Goal: Find specific page/section: Find specific page/section

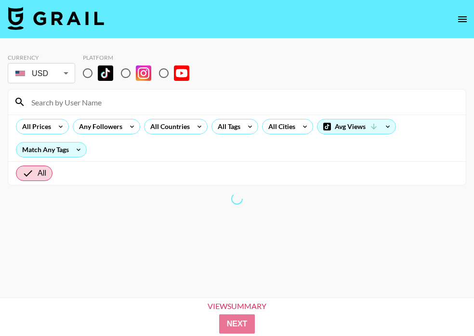
click at [95, 71] on input "radio" at bounding box center [88, 73] width 20 height 20
radio input "true"
click at [89, 71] on input "radio" at bounding box center [88, 73] width 20 height 20
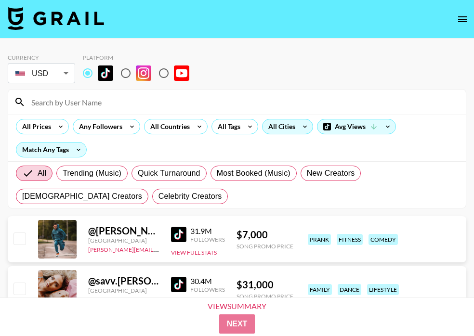
click at [281, 128] on div "All Cities" at bounding box center [279, 126] width 35 height 14
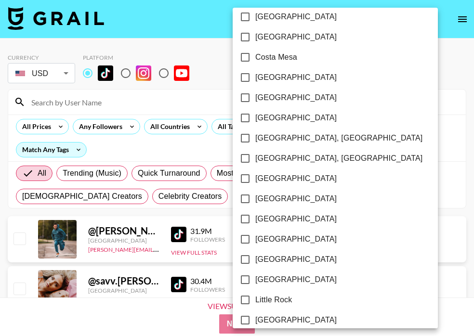
scroll to position [490, 0]
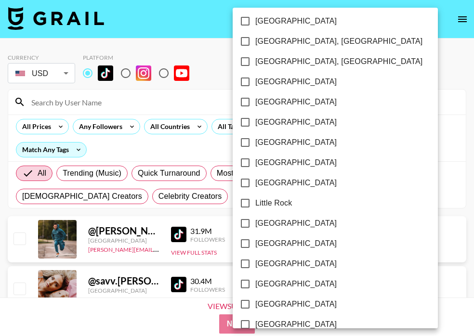
click at [280, 240] on span "[GEOGRAPHIC_DATA]" at bounding box center [295, 244] width 81 height 12
click at [255, 240] on input "[GEOGRAPHIC_DATA]" at bounding box center [245, 243] width 20 height 20
checkbox input "true"
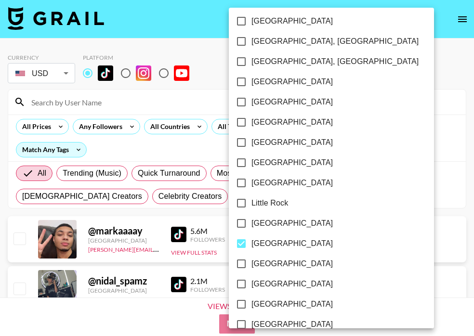
click at [381, 87] on div at bounding box center [237, 168] width 474 height 336
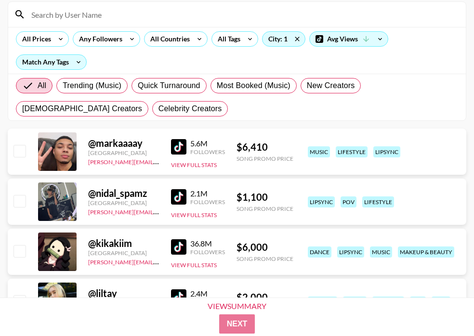
scroll to position [0, 0]
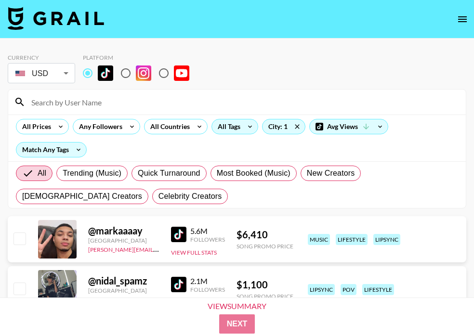
click at [223, 129] on div "All Tags" at bounding box center [227, 126] width 30 height 14
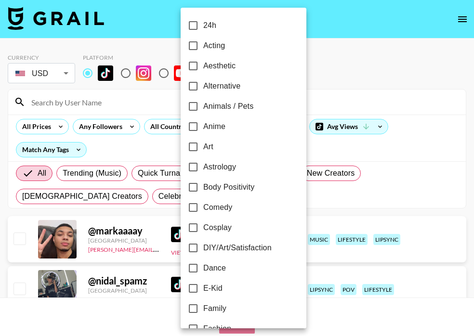
click at [196, 146] on input "Art" at bounding box center [193, 147] width 20 height 20
checkbox input "true"
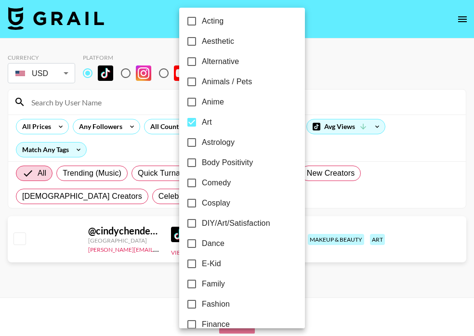
scroll to position [26, 0]
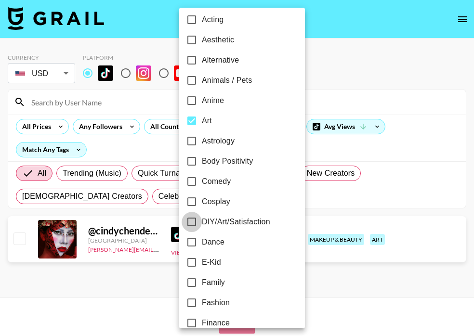
click at [189, 218] on input "DIY/Art/Satisfaction" at bounding box center [191, 222] width 20 height 20
checkbox input "true"
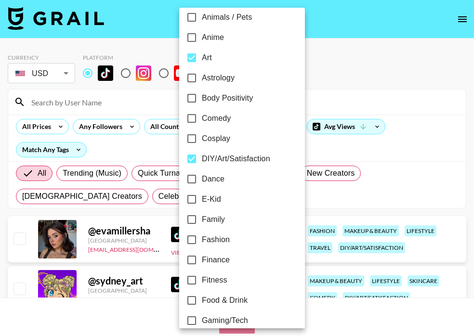
scroll to position [90, 0]
click at [195, 235] on input "Fashion" at bounding box center [191, 239] width 20 height 20
checkbox input "true"
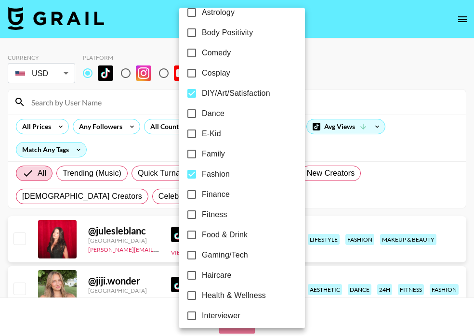
scroll to position [168, 0]
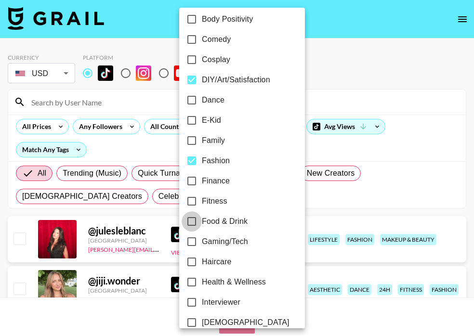
click at [189, 219] on input "Food & Drink" at bounding box center [191, 221] width 20 height 20
checkbox input "true"
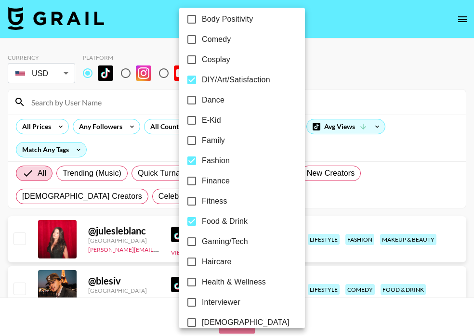
click at [155, 203] on div at bounding box center [237, 168] width 474 height 336
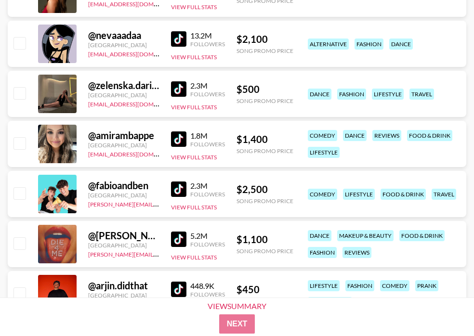
scroll to position [806, 0]
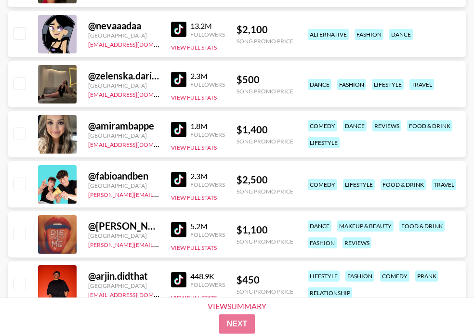
drag, startPoint x: 180, startPoint y: 255, endPoint x: 231, endPoint y: 3, distance: 256.8
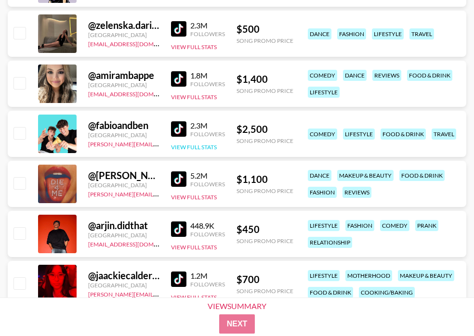
scroll to position [859, 0]
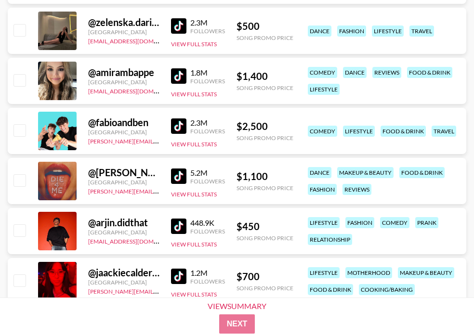
drag, startPoint x: 181, startPoint y: 74, endPoint x: 193, endPoint y: 5, distance: 70.4
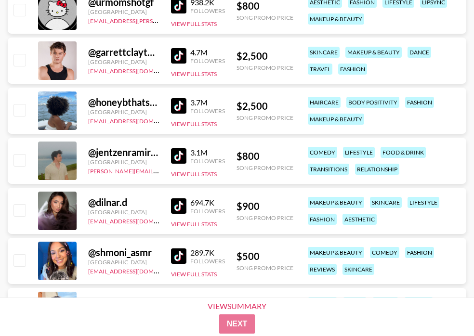
scroll to position [2240, 0]
